Goal: Information Seeking & Learning: Check status

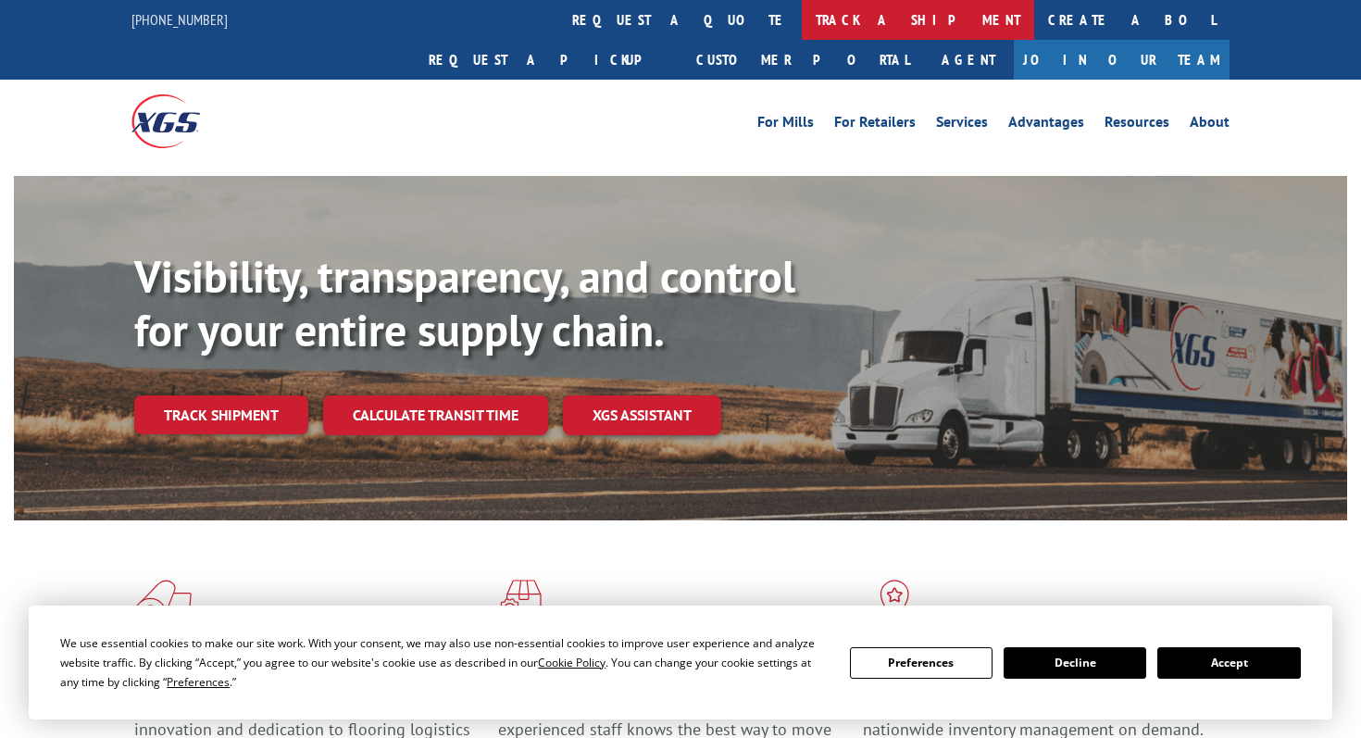
click at [802, 15] on link "track a shipment" at bounding box center [918, 20] width 232 height 40
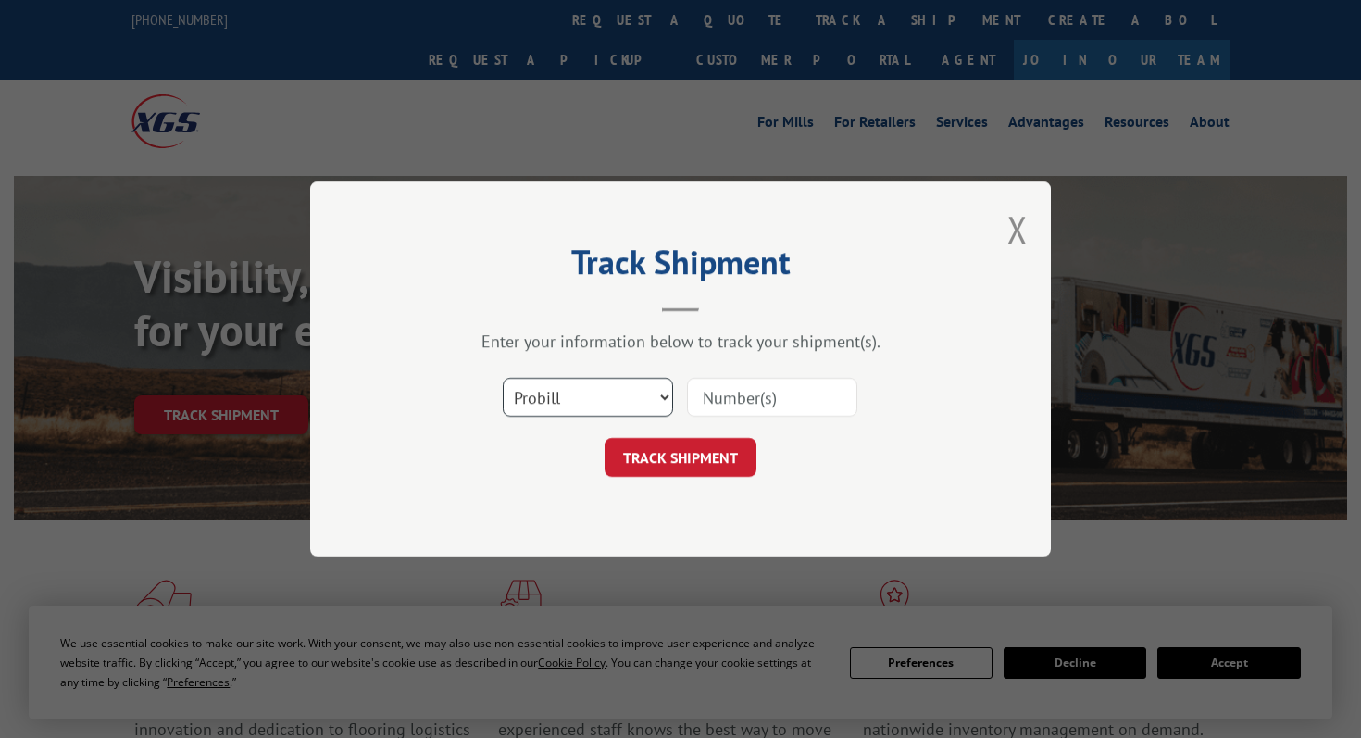
click at [603, 391] on select "Select category... Probill BOL PO" at bounding box center [588, 397] width 170 height 39
select select "bol"
click at [503, 378] on select "Select category... Probill BOL PO" at bounding box center [588, 397] width 170 height 39
click at [755, 400] on input at bounding box center [772, 397] width 170 height 39
paste input "XPRESS BOL# 243864"
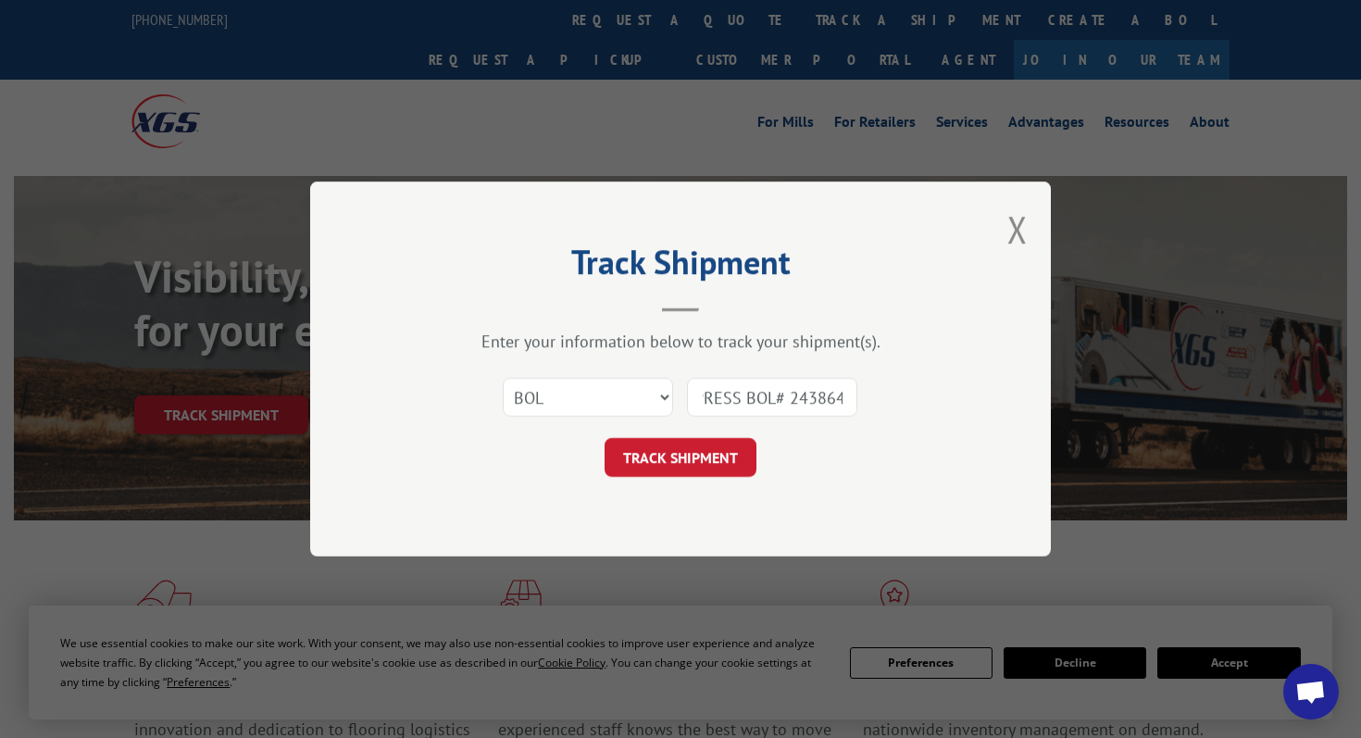
scroll to position [0, 6]
drag, startPoint x: 783, startPoint y: 398, endPoint x: 703, endPoint y: 394, distance: 80.6
click at [704, 398] on input "XPRESS BOL# 243864" at bounding box center [772, 397] width 170 height 39
type input "243864"
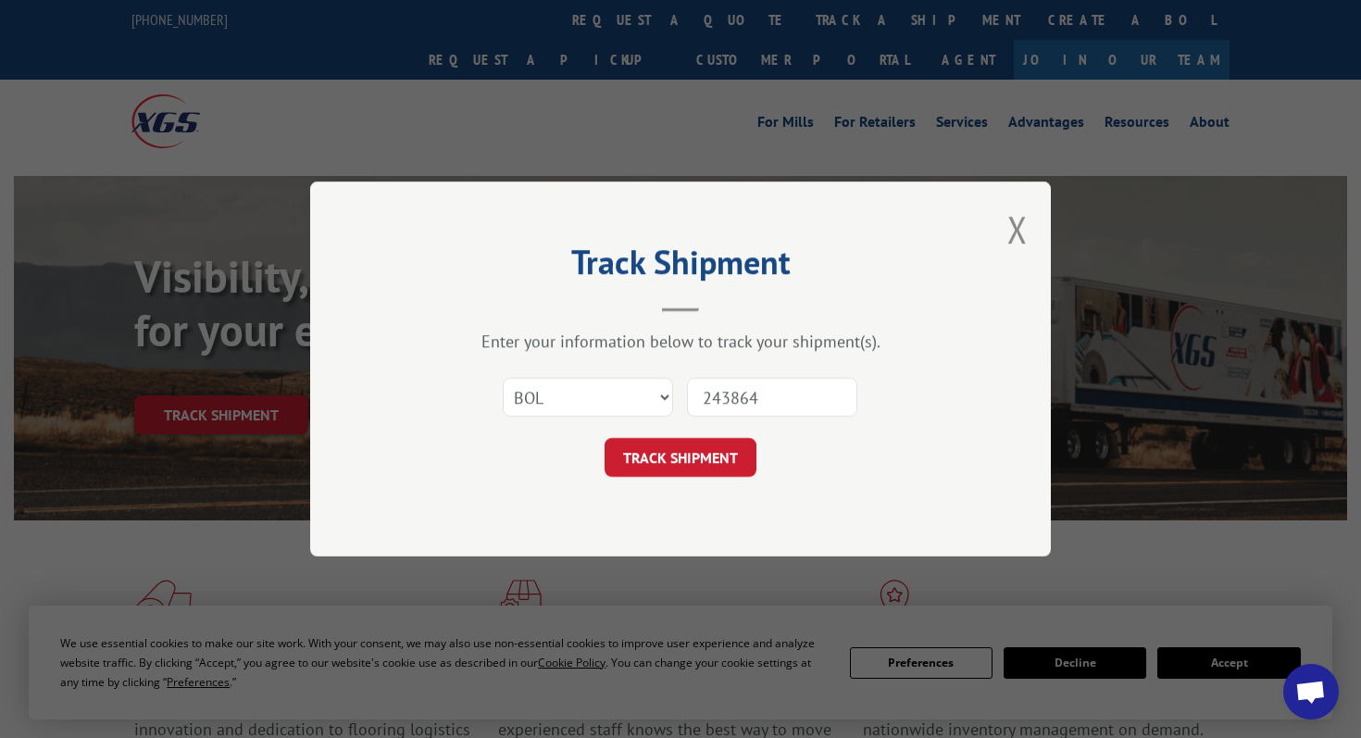
click button "TRACK SHIPMENT" at bounding box center [680, 457] width 152 height 39
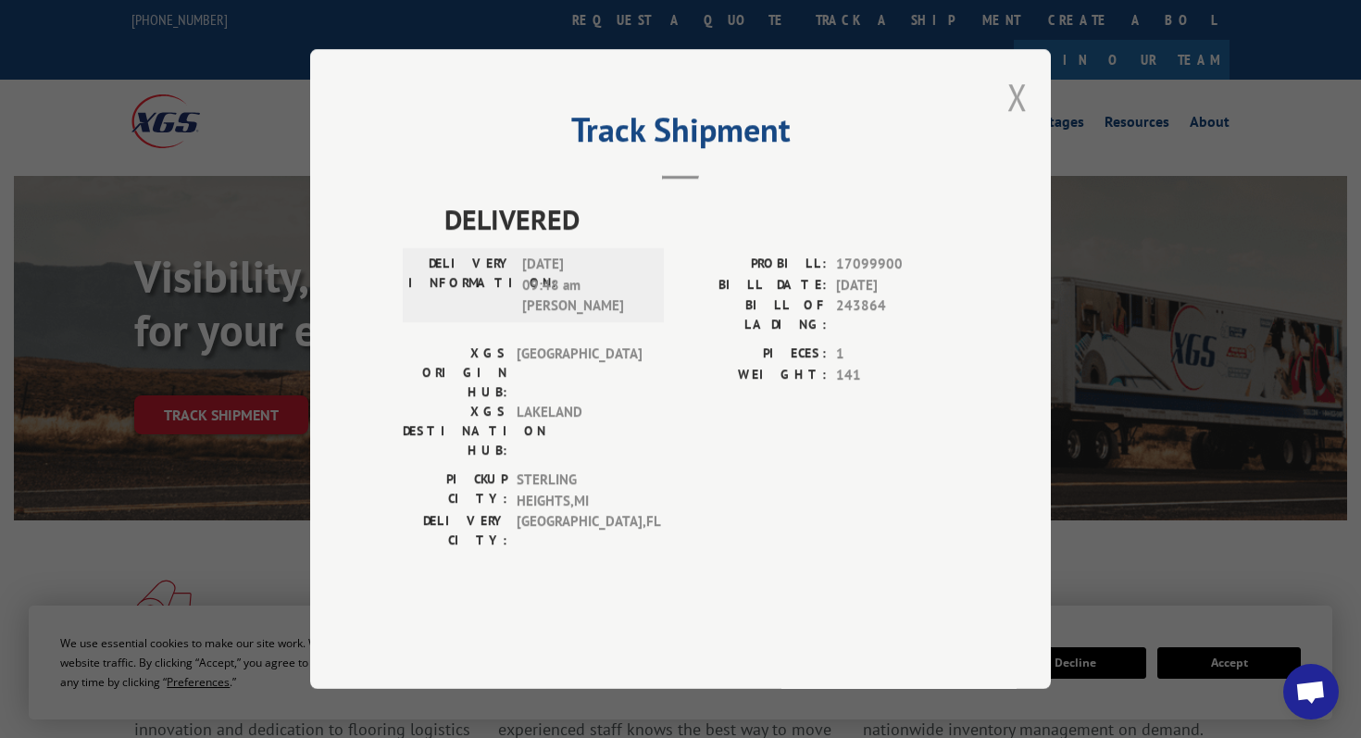
click at [1017, 121] on button "Close modal" at bounding box center [1017, 96] width 20 height 49
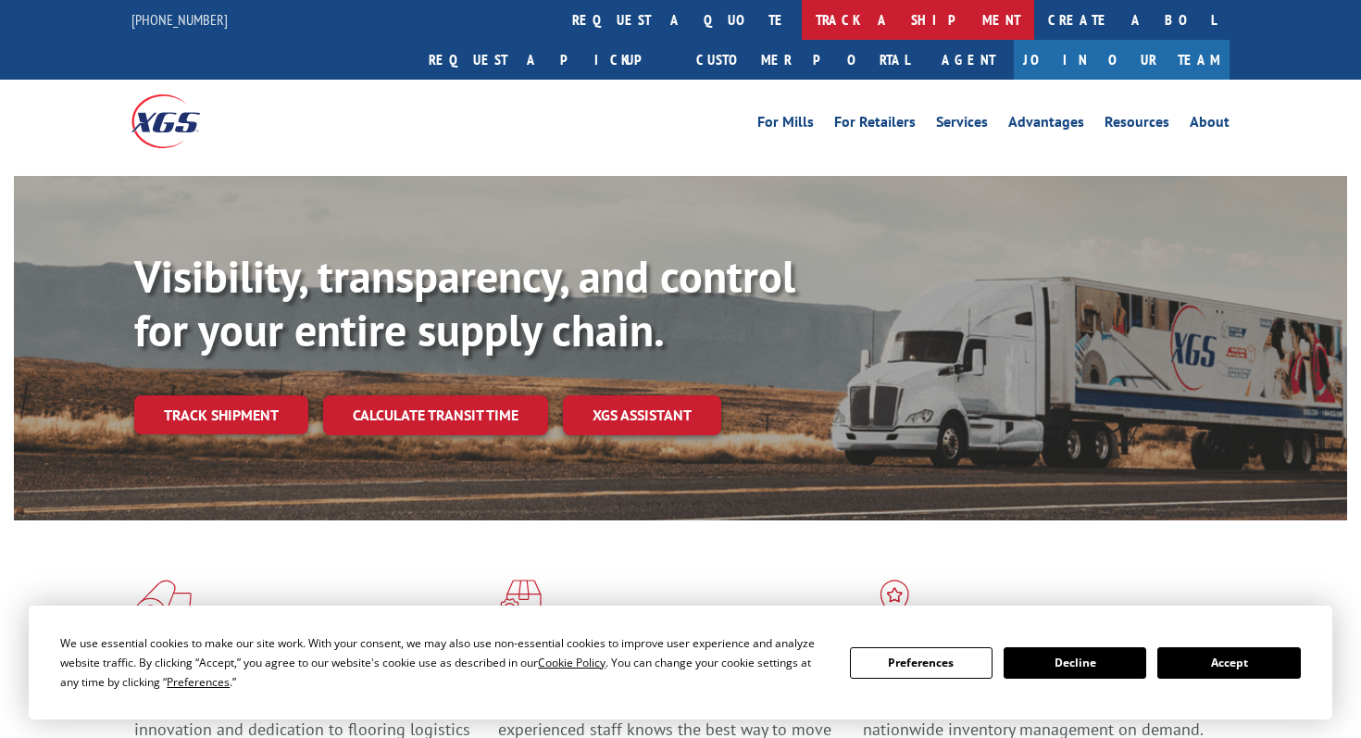
click at [802, 26] on link "track a shipment" at bounding box center [918, 20] width 232 height 40
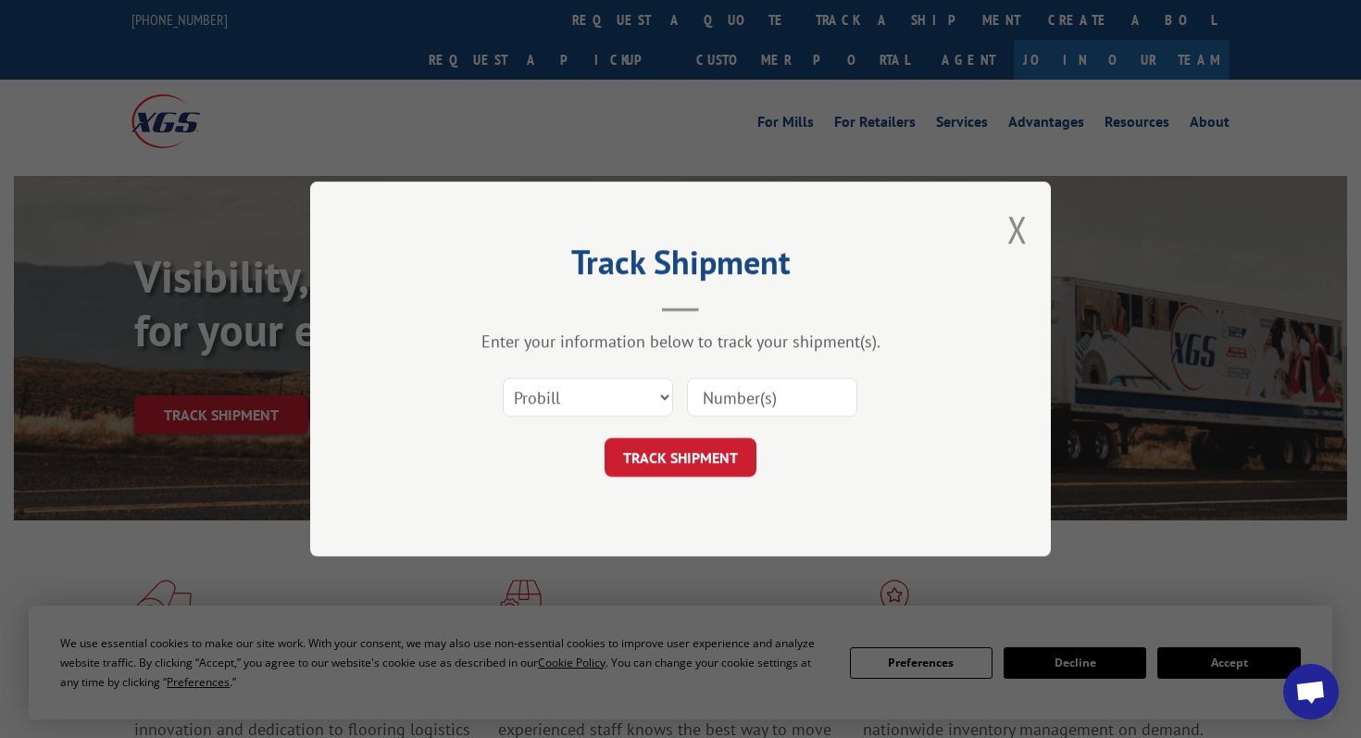
click at [735, 403] on input at bounding box center [772, 397] width 170 height 39
paste input "17673163"
type input "17673163"
click button "TRACK SHIPMENT" at bounding box center [680, 457] width 152 height 39
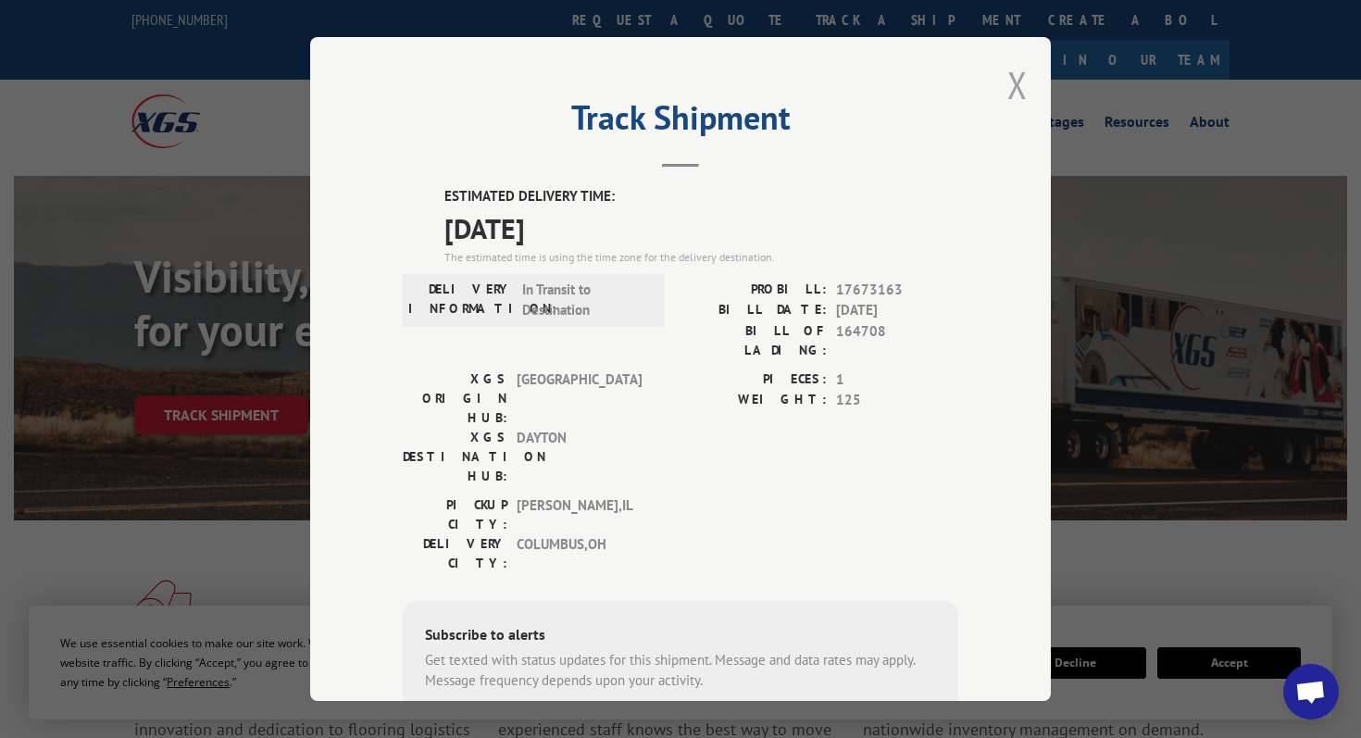
click at [1019, 76] on button "Close modal" at bounding box center [1017, 84] width 20 height 49
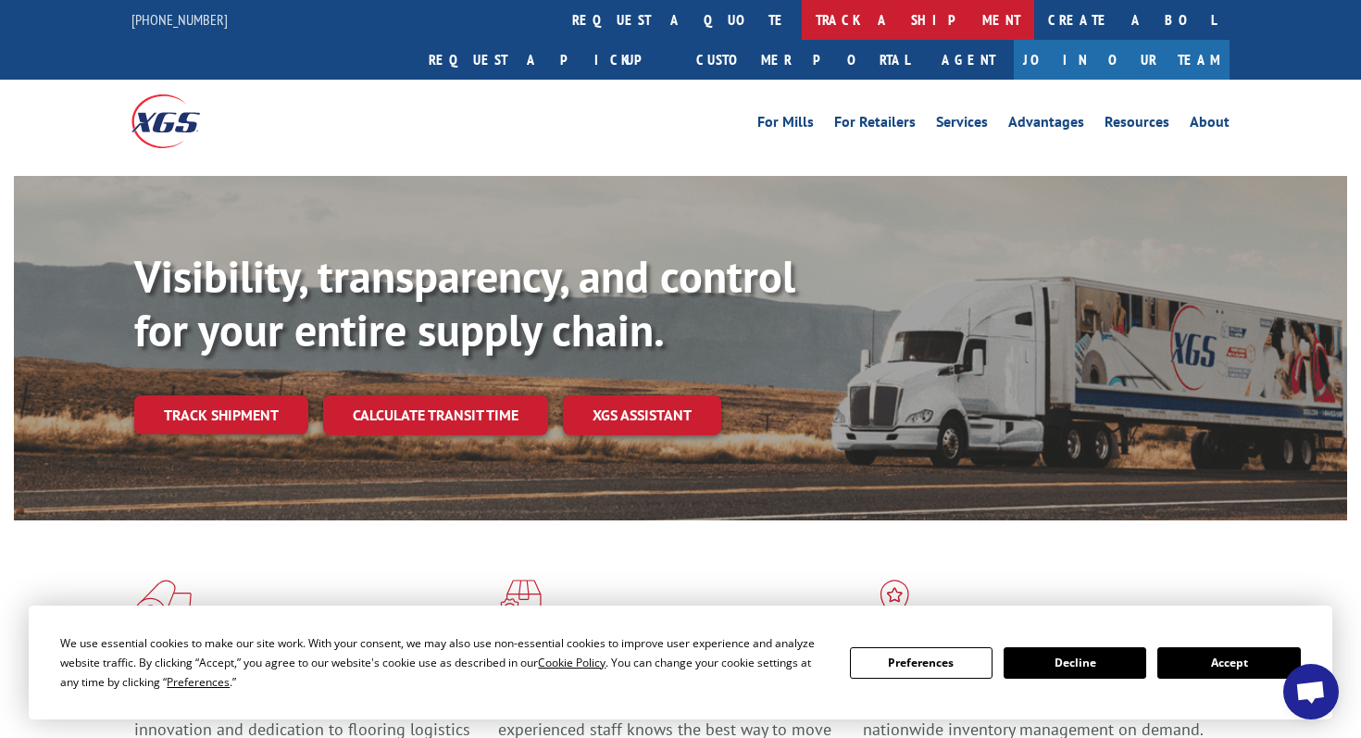
click at [802, 30] on link "track a shipment" at bounding box center [918, 20] width 232 height 40
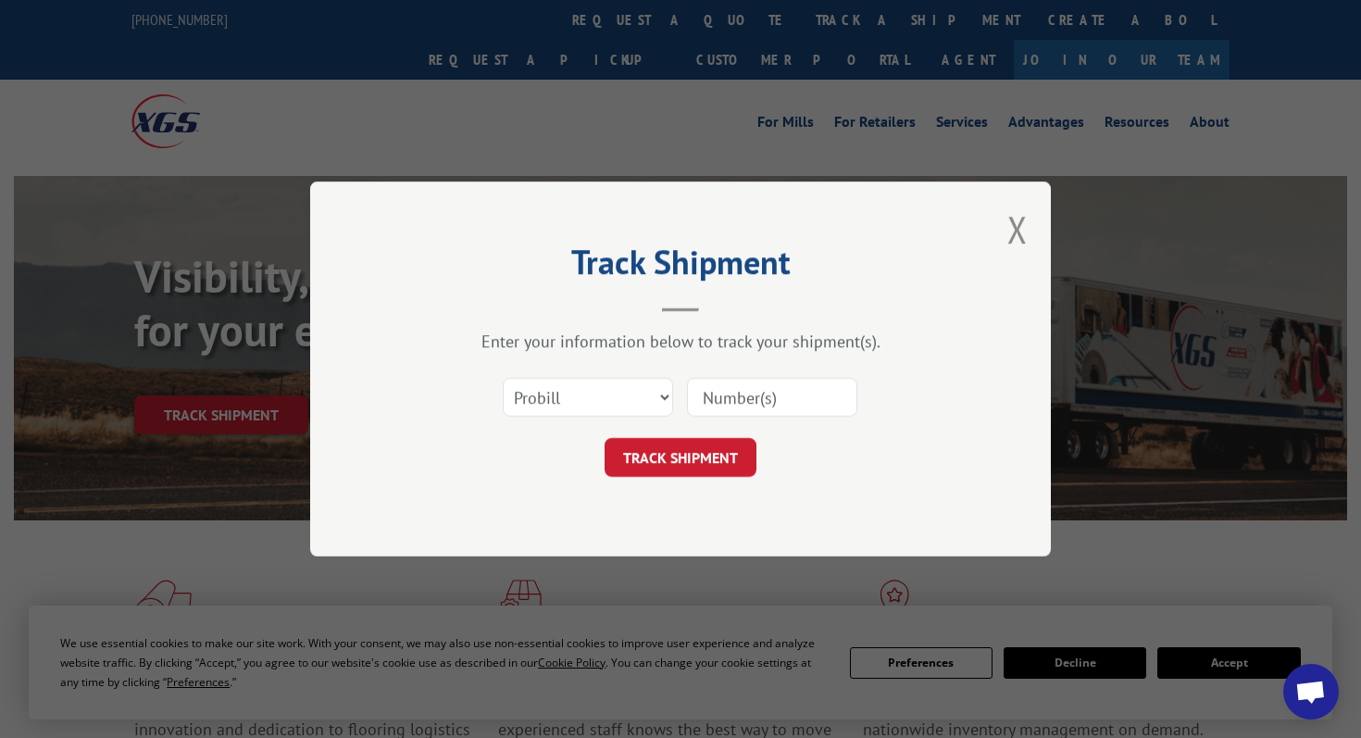
click at [707, 388] on input at bounding box center [772, 397] width 170 height 39
paste input "17673432"
type input "17673432"
click button "TRACK SHIPMENT" at bounding box center [680, 457] width 152 height 39
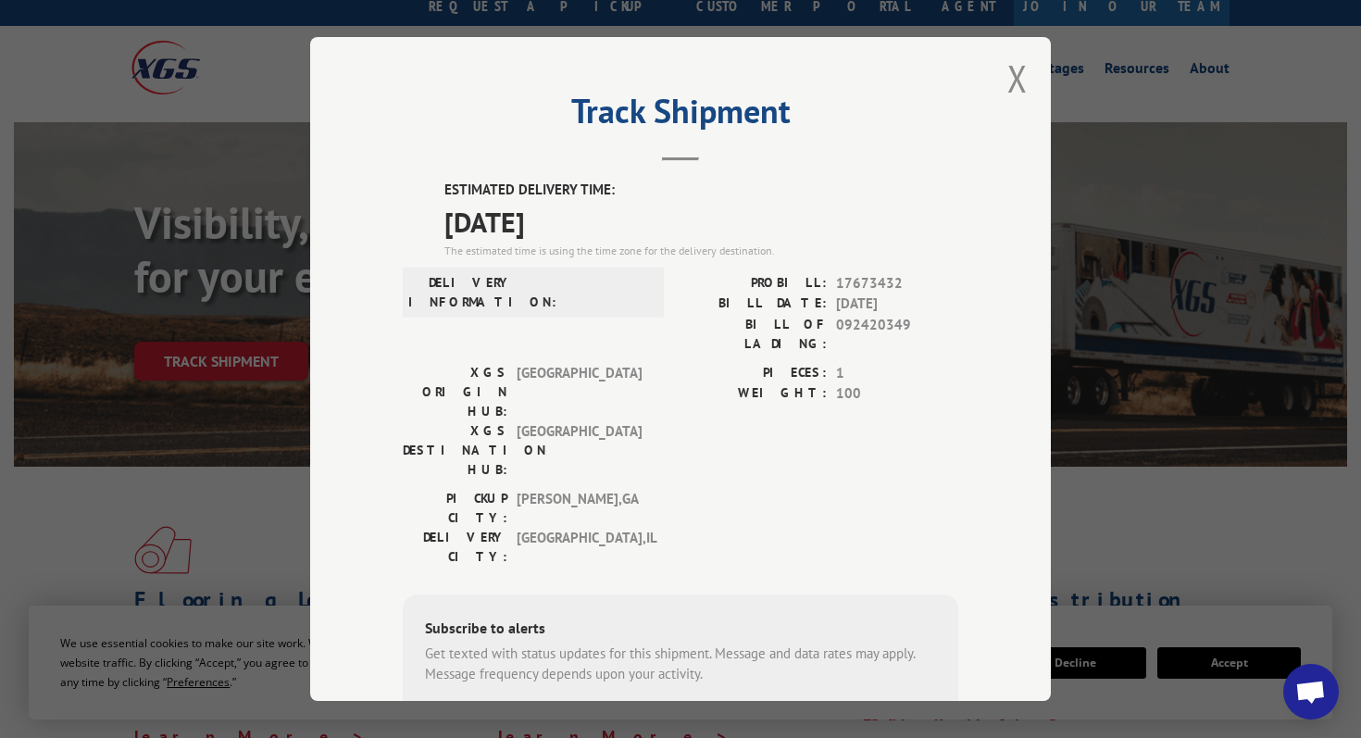
scroll to position [5, 0]
click at [1018, 72] on button "Close modal" at bounding box center [1017, 80] width 20 height 49
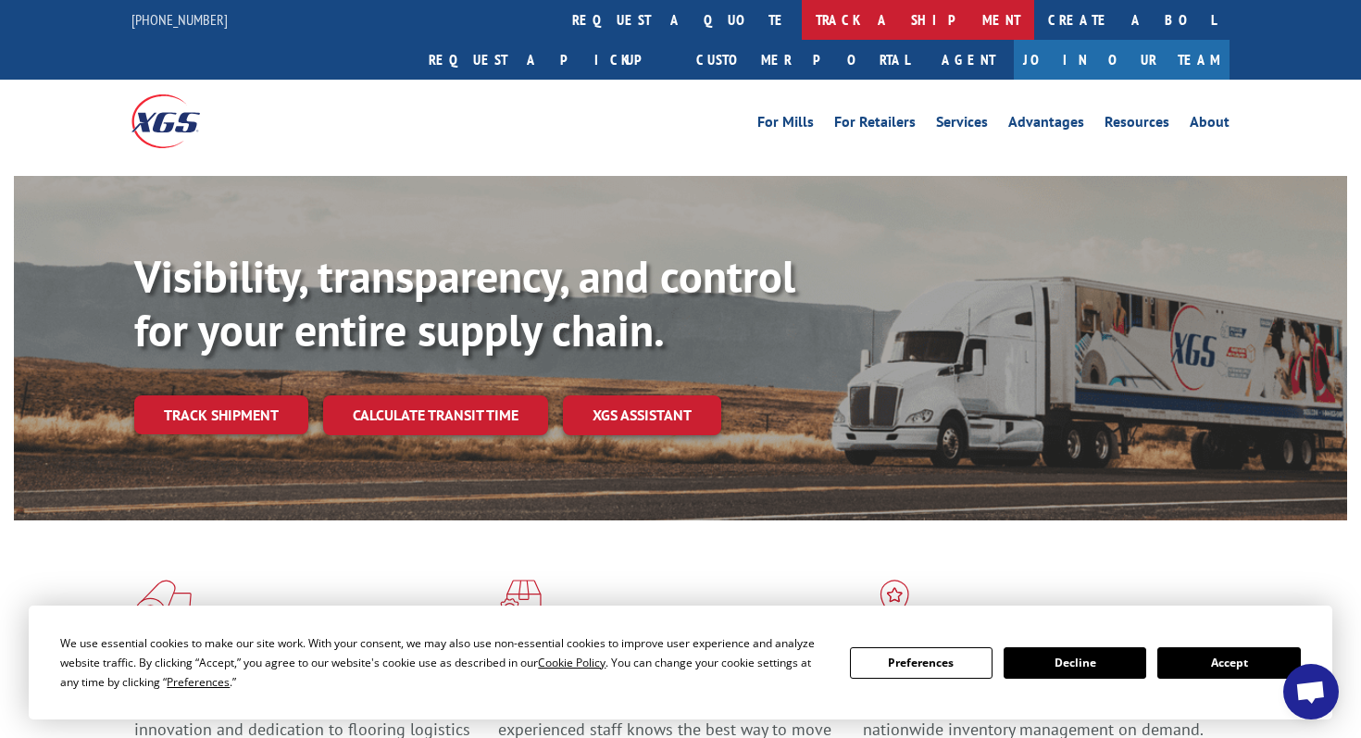
click at [802, 12] on link "track a shipment" at bounding box center [918, 20] width 232 height 40
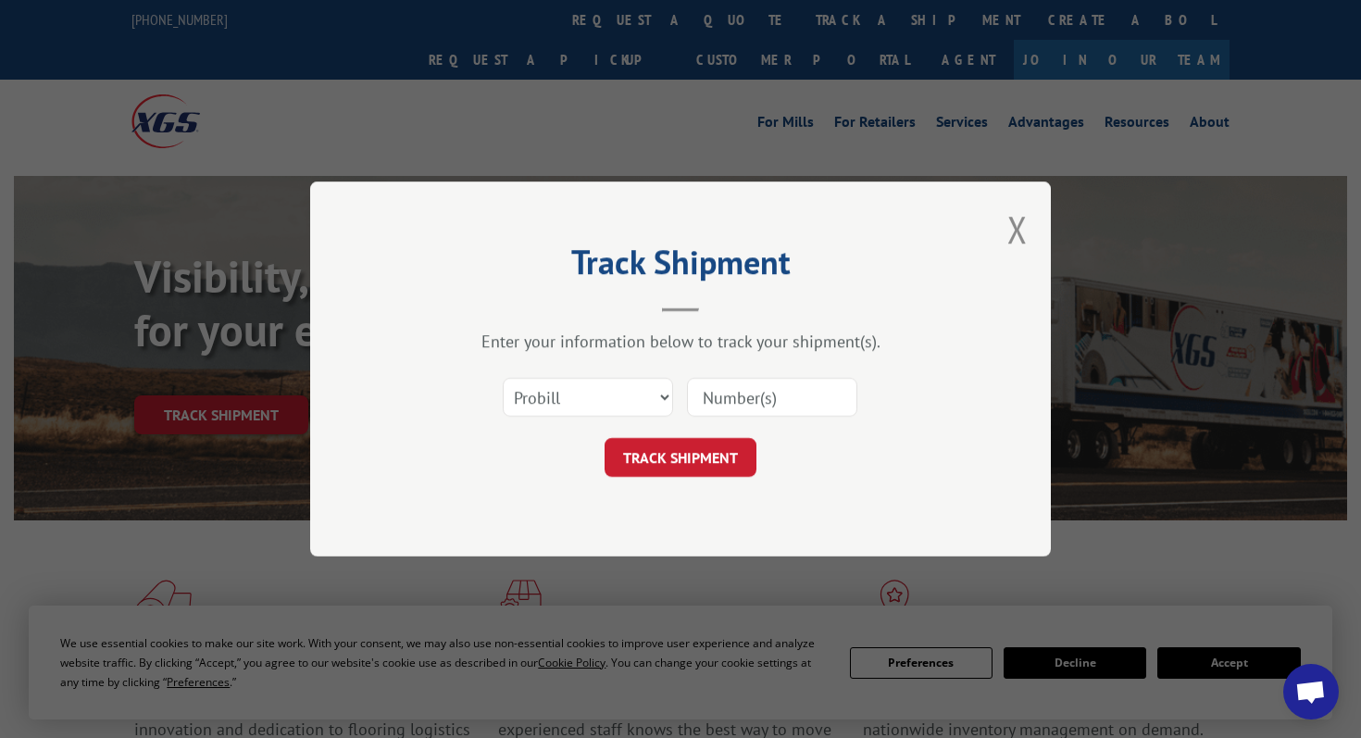
click at [751, 389] on input at bounding box center [772, 397] width 170 height 39
paste input "17687406"
type input "17687406"
click button "TRACK SHIPMENT" at bounding box center [680, 457] width 152 height 39
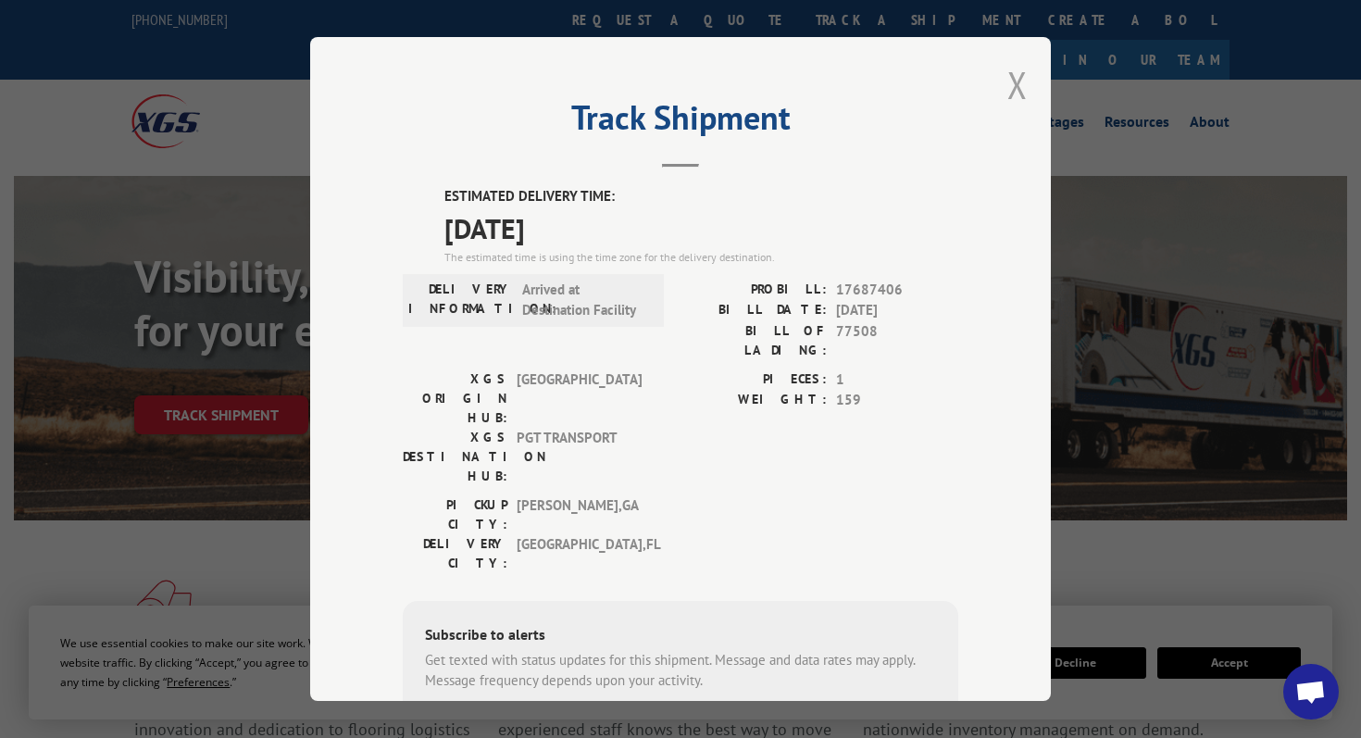
click at [1014, 92] on button "Close modal" at bounding box center [1017, 84] width 20 height 49
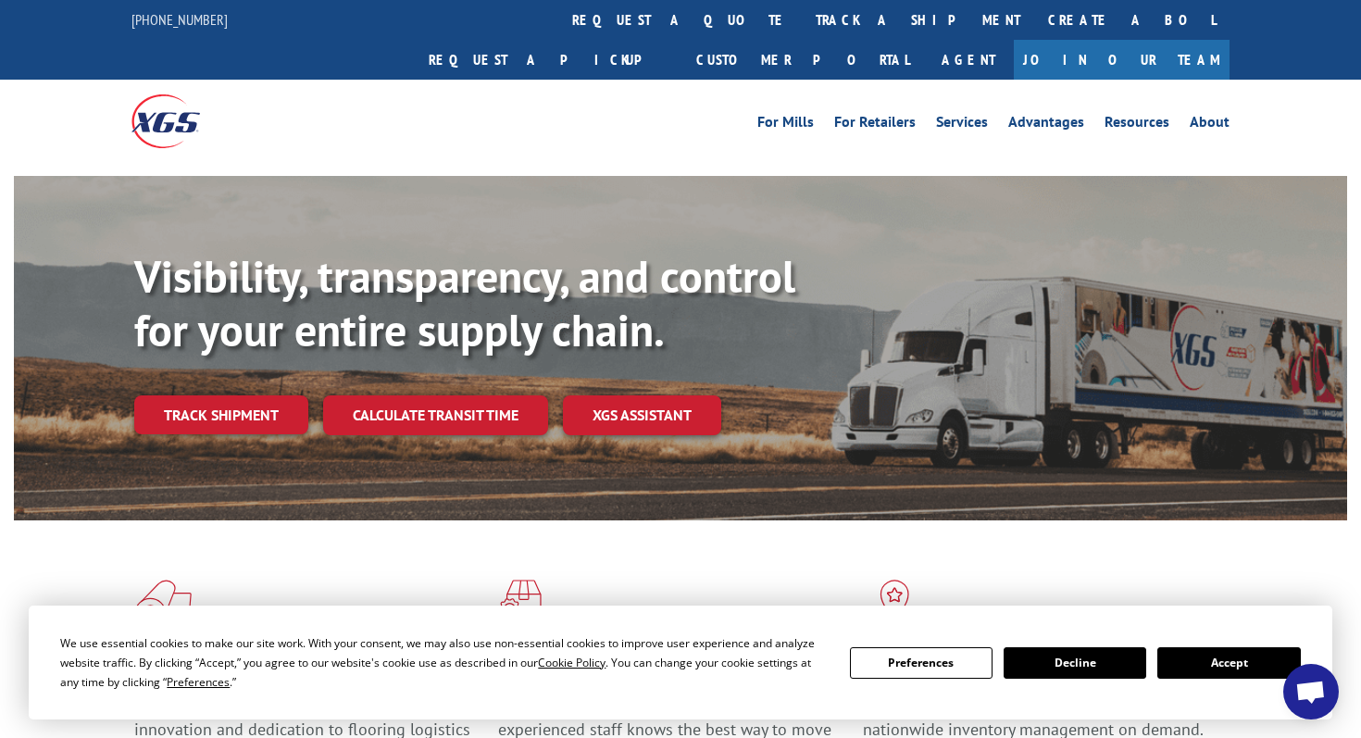
click at [802, 25] on link "track a shipment" at bounding box center [918, 20] width 232 height 40
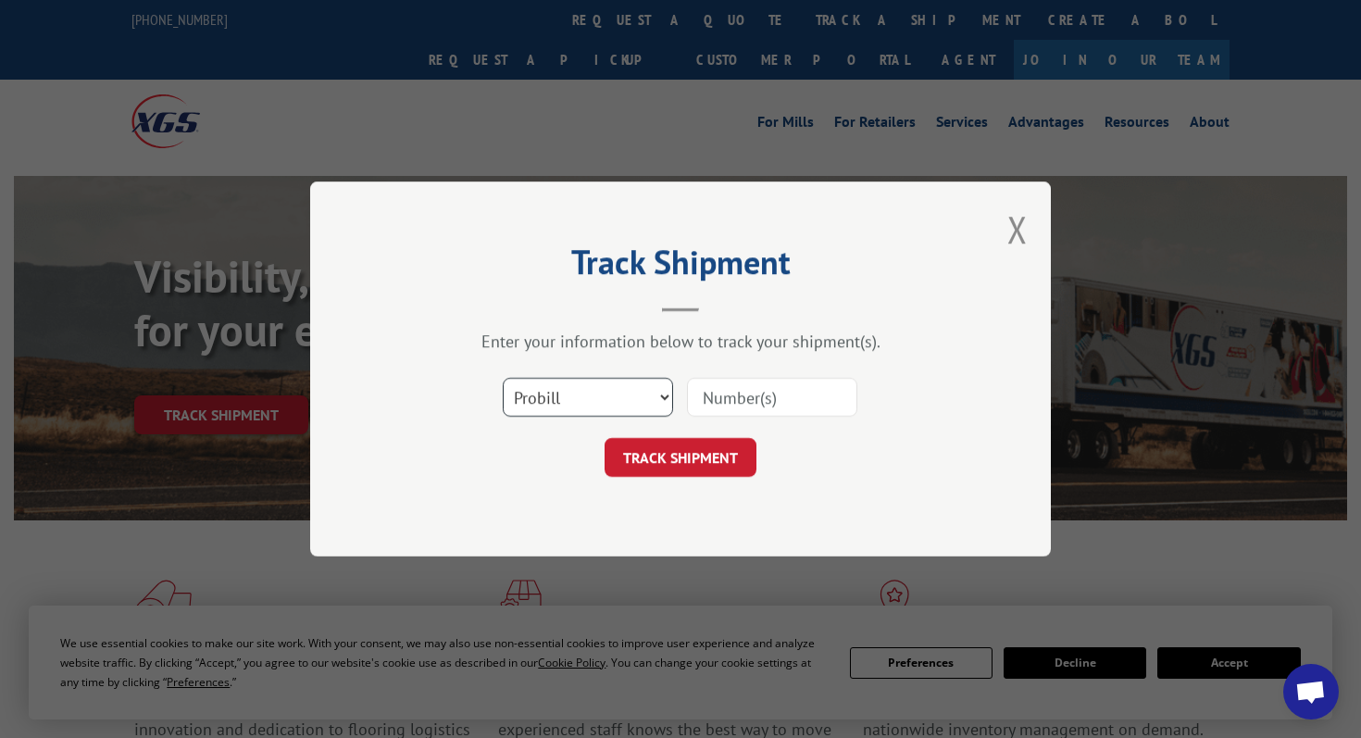
click at [565, 410] on select "Select category... Probill BOL PO" at bounding box center [588, 397] width 170 height 39
click at [503, 378] on select "Select category... Probill BOL PO" at bounding box center [588, 397] width 170 height 39
